Goal: Task Accomplishment & Management: Use online tool/utility

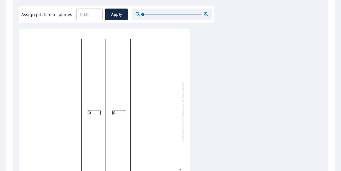
scroll to position [212, 0]
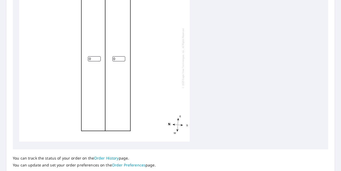
drag, startPoint x: 117, startPoint y: 53, endPoint x: 93, endPoint y: 58, distance: 25.4
click at [93, 58] on div "0 0" at bounding box center [104, 58] width 171 height 168
type input "4"
click at [98, 56] on input "0" at bounding box center [94, 58] width 13 height 5
click at [99, 56] on input "1" at bounding box center [94, 58] width 13 height 5
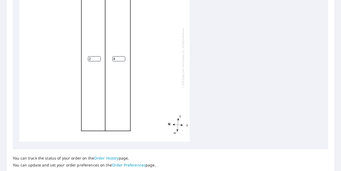
click at [99, 56] on input "2" at bounding box center [94, 58] width 13 height 5
click at [99, 56] on input "3" at bounding box center [94, 58] width 13 height 5
type input "4"
click at [99, 56] on input "4" at bounding box center [94, 58] width 13 height 5
click at [171, 95] on div "4 4" at bounding box center [104, 58] width 171 height 168
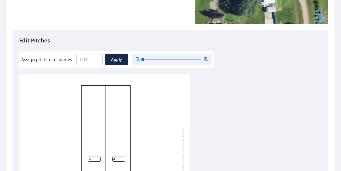
scroll to position [13, 0]
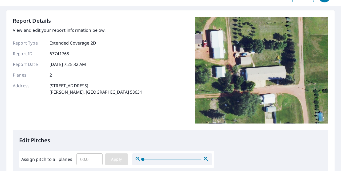
click at [113, 157] on span "Apply" at bounding box center [117, 159] width 14 height 7
click at [97, 158] on input "0.1" at bounding box center [90, 159] width 26 height 15
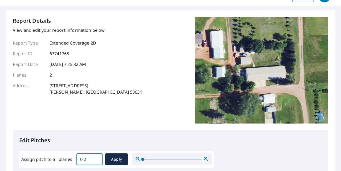
click at [97, 158] on input "0.2" at bounding box center [90, 159] width 26 height 15
click at [97, 158] on input "0.3" at bounding box center [90, 159] width 26 height 15
click at [97, 158] on input "0.4" at bounding box center [90, 159] width 26 height 15
click at [97, 158] on input "0.5" at bounding box center [90, 159] width 26 height 15
click at [97, 158] on input "0.6" at bounding box center [90, 159] width 26 height 15
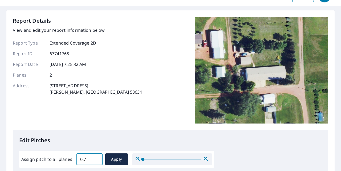
click at [97, 158] on input "0.7" at bounding box center [90, 159] width 26 height 15
click at [97, 158] on input "0.8" at bounding box center [90, 159] width 26 height 15
click at [97, 158] on input "0.9" at bounding box center [90, 159] width 26 height 15
click at [97, 158] on input "1" at bounding box center [90, 159] width 26 height 15
click at [97, 158] on input "1.1" at bounding box center [90, 159] width 26 height 15
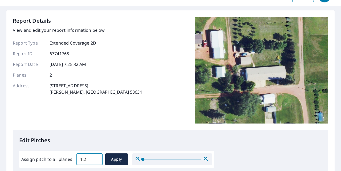
click at [97, 158] on input "1.2" at bounding box center [90, 159] width 26 height 15
click at [97, 158] on input "1.3" at bounding box center [90, 159] width 26 height 15
click at [97, 158] on input "1.4" at bounding box center [90, 159] width 26 height 15
click at [97, 158] on input "1.5" at bounding box center [90, 159] width 26 height 15
click at [97, 158] on input "1.6" at bounding box center [90, 159] width 26 height 15
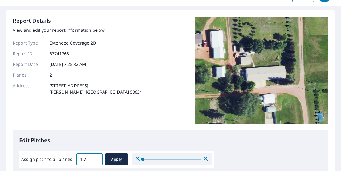
click at [97, 158] on input "1.7" at bounding box center [90, 159] width 26 height 15
click at [97, 158] on input "1.8" at bounding box center [90, 159] width 26 height 15
click at [97, 158] on input "1.9" at bounding box center [90, 159] width 26 height 15
click at [97, 158] on input "2" at bounding box center [90, 159] width 26 height 15
click at [97, 158] on input "2.1" at bounding box center [90, 159] width 26 height 15
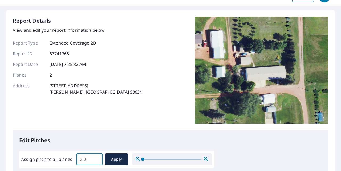
click at [97, 158] on input "2.2" at bounding box center [90, 159] width 26 height 15
click at [97, 158] on input "2.3" at bounding box center [90, 159] width 26 height 15
click at [97, 158] on input "2.4" at bounding box center [90, 159] width 26 height 15
click at [97, 158] on input "2.5" at bounding box center [90, 159] width 26 height 15
click at [97, 158] on input "2.6" at bounding box center [90, 159] width 26 height 15
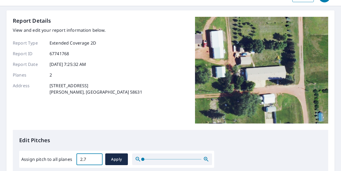
click at [97, 158] on input "2.7" at bounding box center [90, 159] width 26 height 15
click at [97, 158] on input "2.8" at bounding box center [90, 159] width 26 height 15
click at [97, 158] on input "2.9" at bounding box center [90, 159] width 26 height 15
click at [97, 158] on input "3" at bounding box center [90, 159] width 26 height 15
click at [97, 158] on input "3.1" at bounding box center [90, 159] width 26 height 15
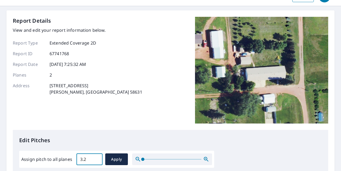
click at [97, 158] on input "3.2" at bounding box center [90, 159] width 26 height 15
click at [97, 158] on input "3.3" at bounding box center [90, 159] width 26 height 15
click at [97, 158] on input "3.4" at bounding box center [90, 159] width 26 height 15
click at [97, 158] on input "3.5" at bounding box center [90, 159] width 26 height 15
click at [97, 158] on input "3.6" at bounding box center [90, 159] width 26 height 15
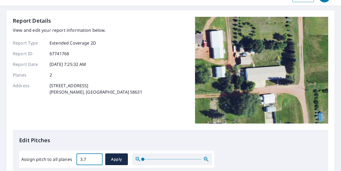
click at [97, 158] on input "3.7" at bounding box center [90, 159] width 26 height 15
click at [97, 158] on input "3.8" at bounding box center [90, 159] width 26 height 15
click at [97, 158] on input "3.9" at bounding box center [90, 159] width 26 height 15
type input "4"
click at [97, 158] on input "4" at bounding box center [90, 159] width 26 height 15
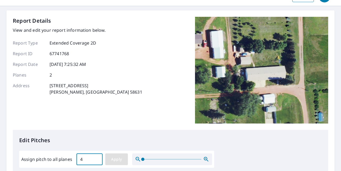
click at [110, 158] on span "Apply" at bounding box center [117, 159] width 14 height 7
type input "4"
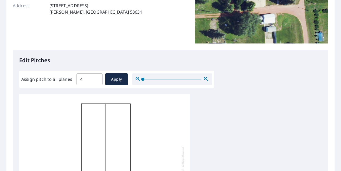
scroll to position [116, 0]
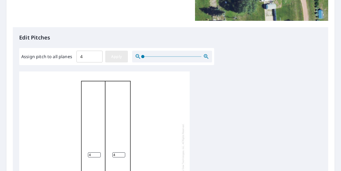
click at [116, 53] on span "Apply" at bounding box center [117, 56] width 14 height 7
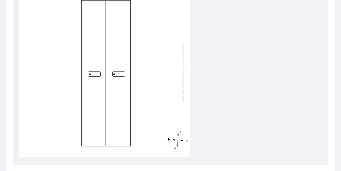
scroll to position [251, 0]
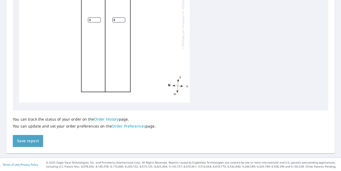
click at [22, 142] on span "Save report" at bounding box center [28, 141] width 22 height 7
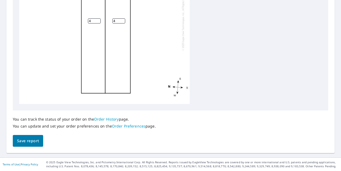
drag, startPoint x: 334, startPoint y: 67, endPoint x: 320, endPoint y: 127, distance: 61.7
click at [321, 124] on div "Dashboard Order History Order Report generated successfully. Click here to down…" at bounding box center [170, 85] width 341 height 171
